Goal: Information Seeking & Learning: Find specific page/section

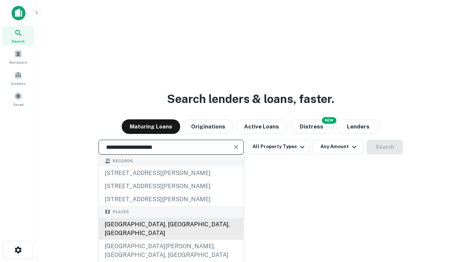
click at [171, 240] on div "[GEOGRAPHIC_DATA], [GEOGRAPHIC_DATA], [GEOGRAPHIC_DATA]" at bounding box center [171, 229] width 145 height 22
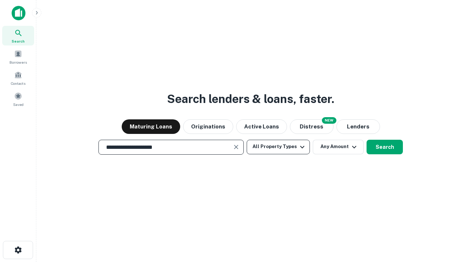
type input "**********"
click at [279, 147] on button "All Property Types" at bounding box center [278, 147] width 63 height 15
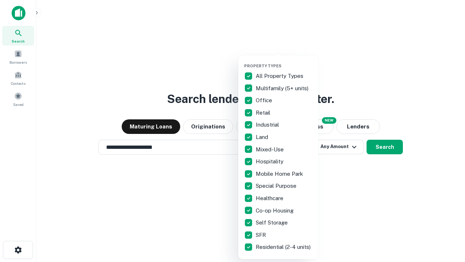
click at [284, 61] on button "button" at bounding box center [284, 61] width 80 height 0
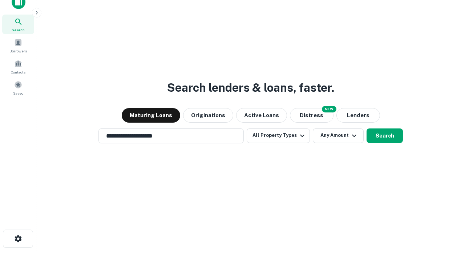
scroll to position [4, 88]
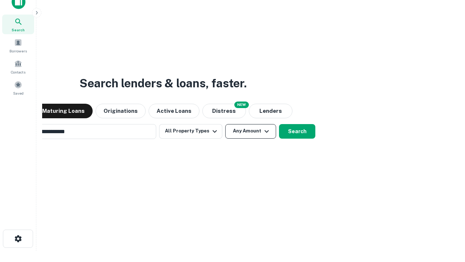
click at [225, 124] on button "Any Amount" at bounding box center [250, 131] width 51 height 15
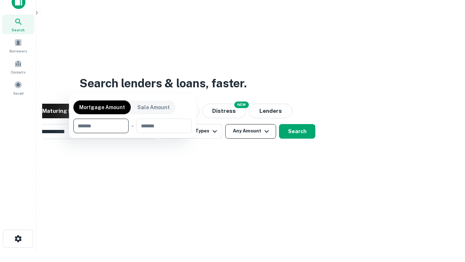
scroll to position [12, 0]
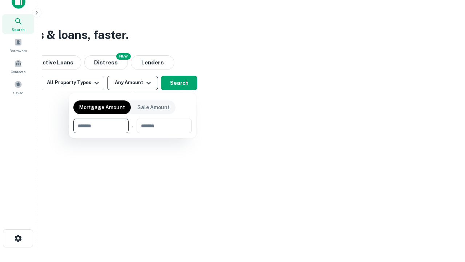
type input "*******"
click at [133, 133] on button "button" at bounding box center [132, 133] width 119 height 0
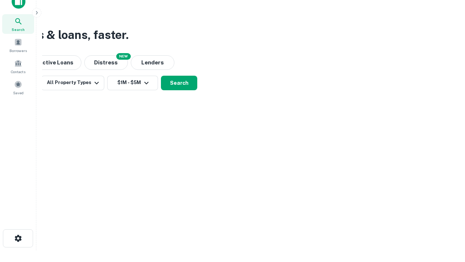
scroll to position [4, 134]
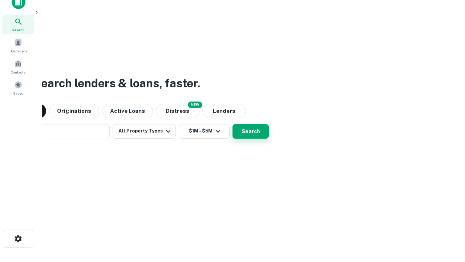
click at [233, 124] on button "Search" at bounding box center [251, 131] width 36 height 15
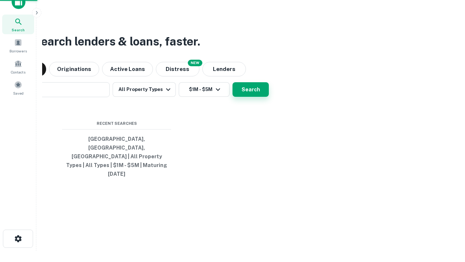
scroll to position [19, 206]
